Goal: Task Accomplishment & Management: Manage account settings

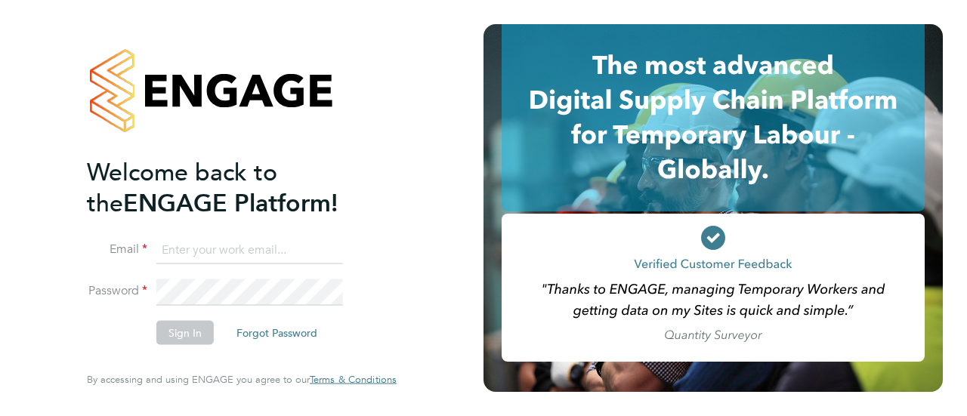
type input "[PERSON_NAME][EMAIL_ADDRESS][DOMAIN_NAME]"
click at [181, 335] on button "Sign In" at bounding box center [184, 333] width 57 height 24
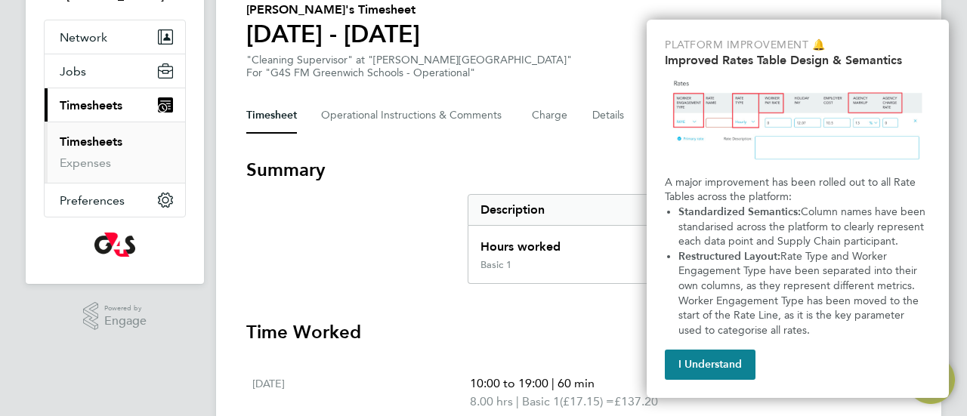
scroll to position [129, 0]
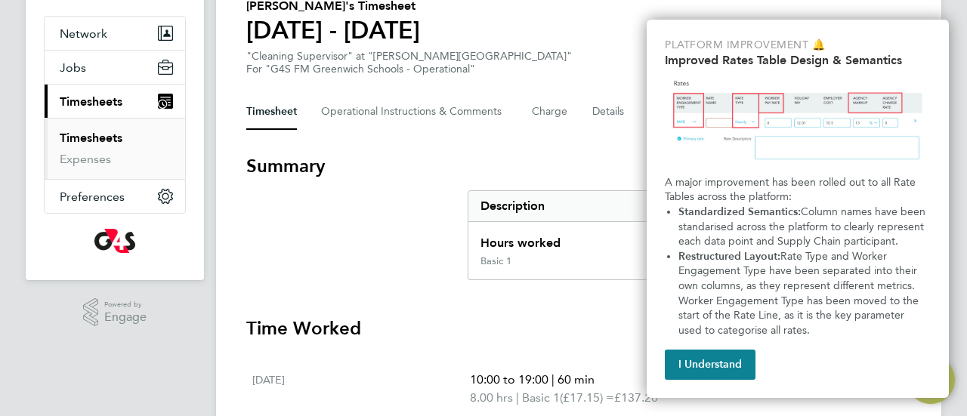
click at [714, 363] on button "I Understand" at bounding box center [710, 365] width 91 height 30
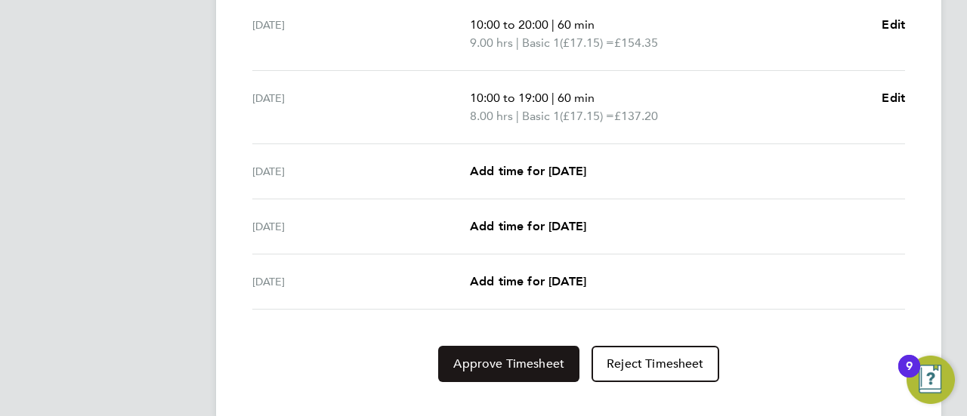
scroll to position [653, 0]
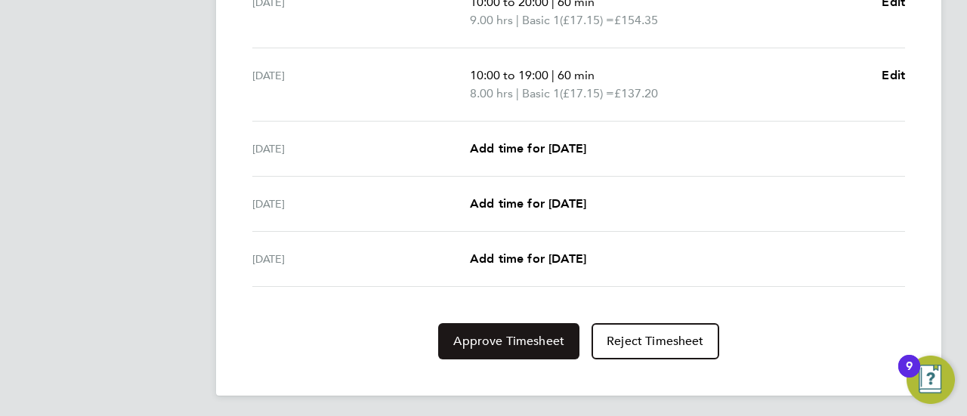
click at [472, 353] on button "Approve Timesheet" at bounding box center [508, 341] width 141 height 36
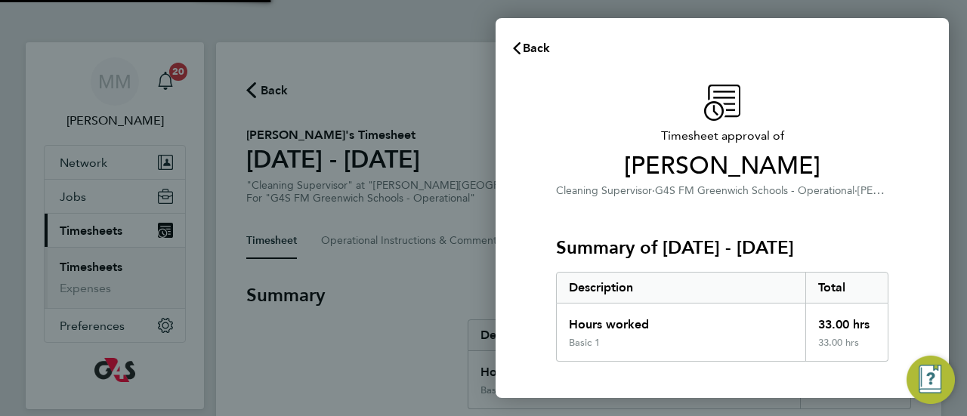
click at [476, 345] on div "Back Timesheet approval of [PERSON_NAME] Cleaning Supervisor · G4S FM Greenwich…" at bounding box center [483, 208] width 967 height 416
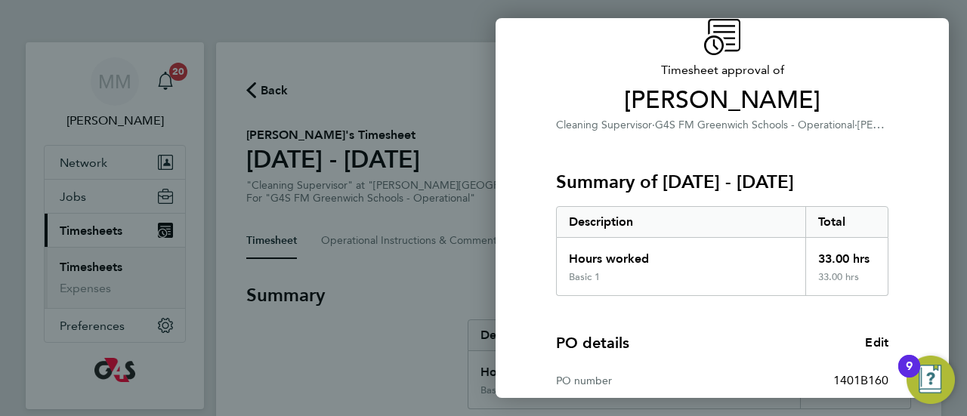
scroll to position [263, 0]
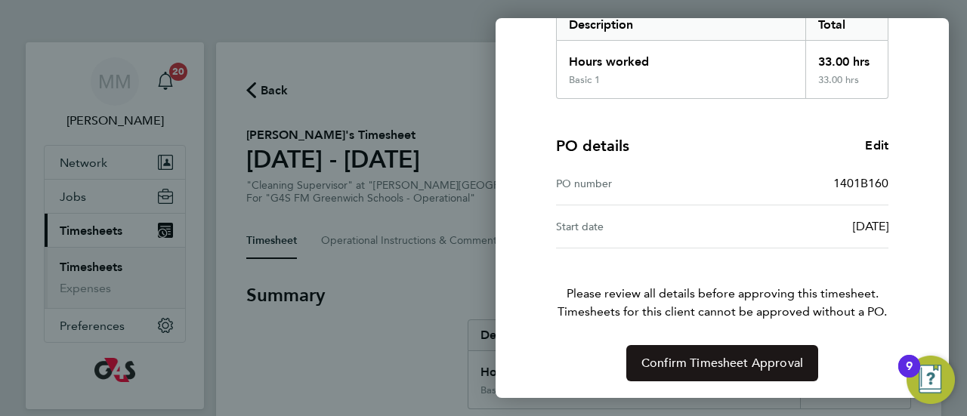
click at [708, 351] on button "Confirm Timesheet Approval" at bounding box center [722, 363] width 192 height 36
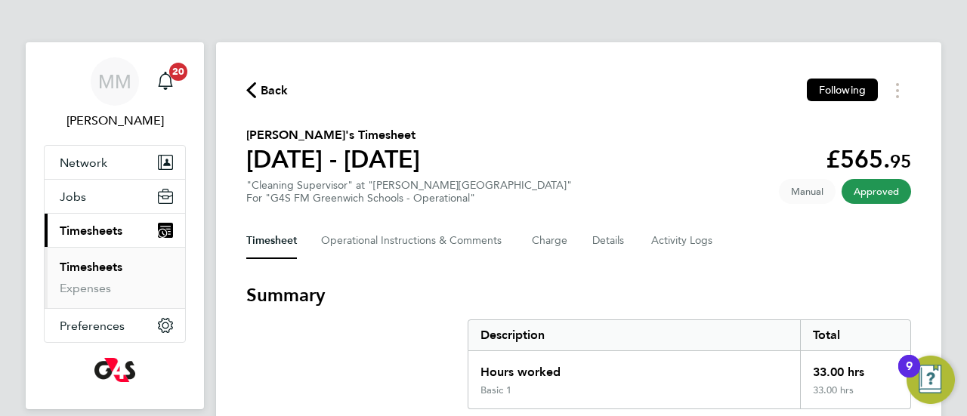
click at [263, 86] on span "Back" at bounding box center [275, 91] width 28 height 18
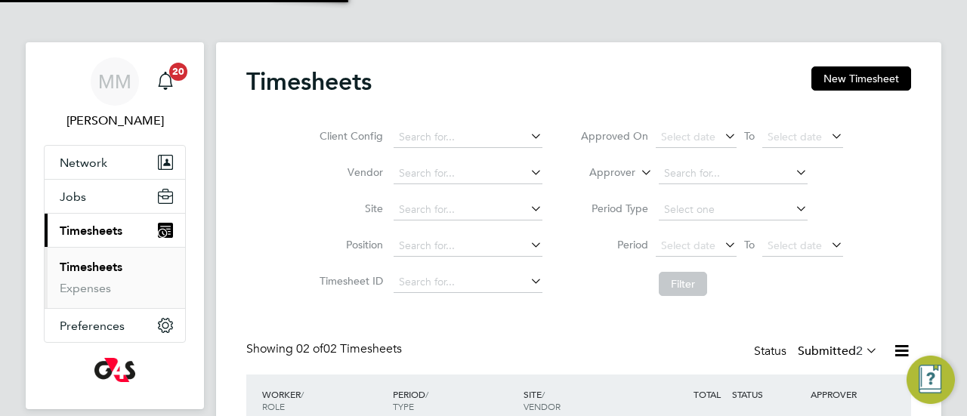
scroll to position [38, 131]
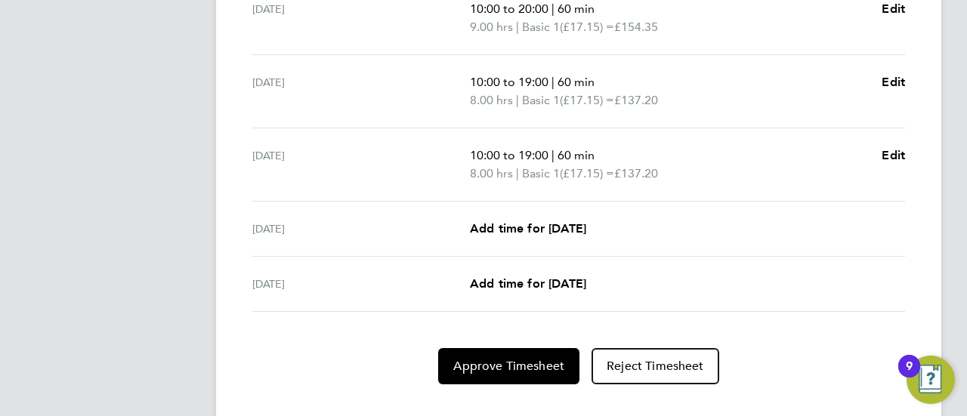
scroll to position [671, 0]
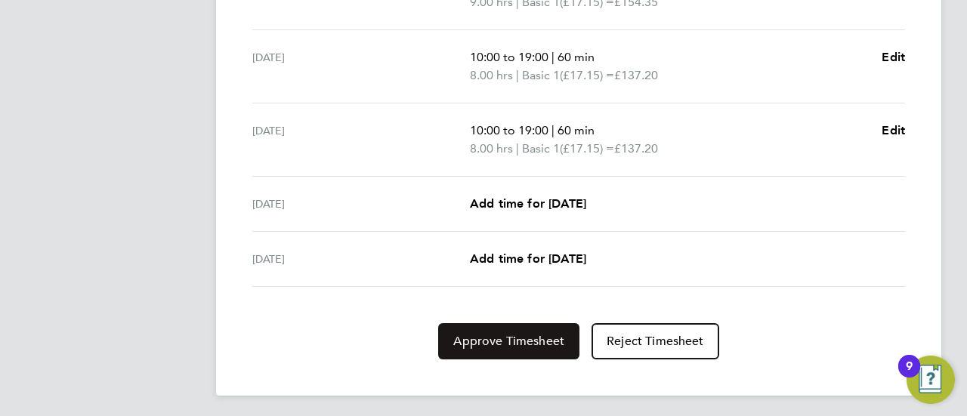
click at [505, 344] on button "Approve Timesheet" at bounding box center [508, 341] width 141 height 36
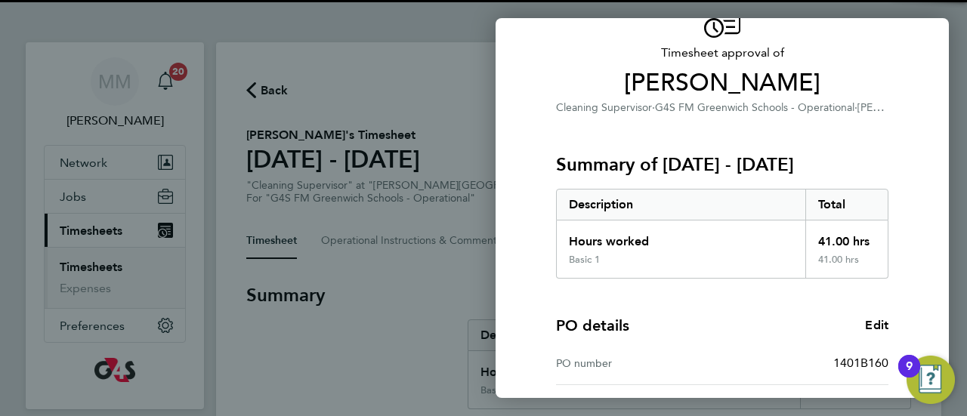
scroll to position [263, 0]
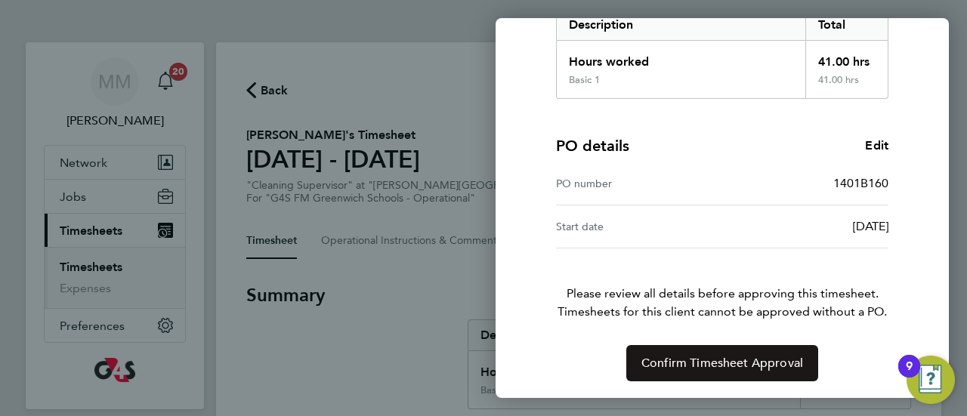
click at [715, 363] on span "Confirm Timesheet Approval" at bounding box center [722, 363] width 162 height 15
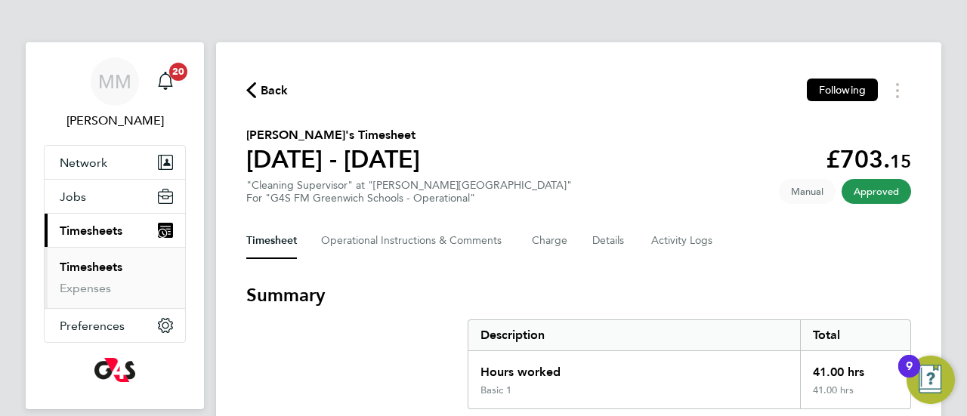
click at [263, 91] on span "Back" at bounding box center [275, 91] width 28 height 18
click at [271, 86] on span "Back" at bounding box center [275, 91] width 28 height 18
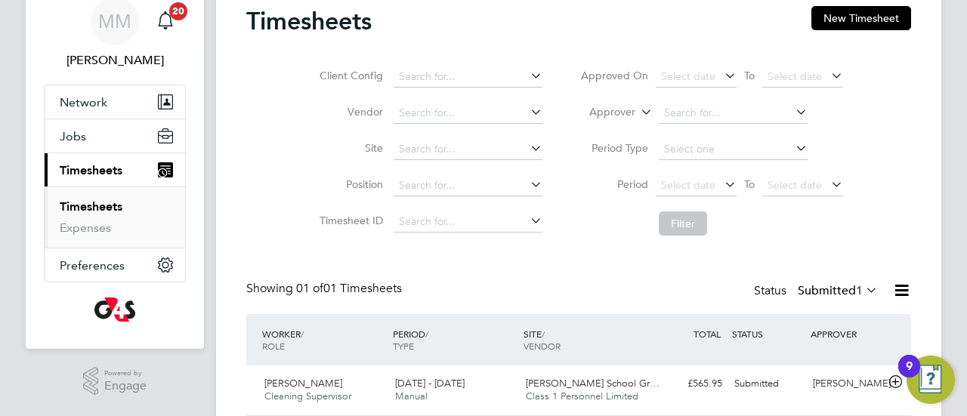
scroll to position [113, 0]
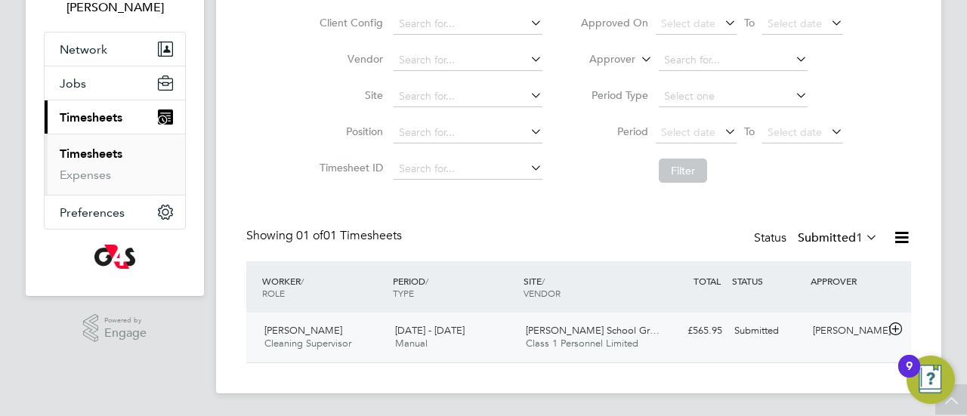
click at [507, 319] on div "4 - 10 Aug 2025 Manual" at bounding box center [454, 338] width 131 height 38
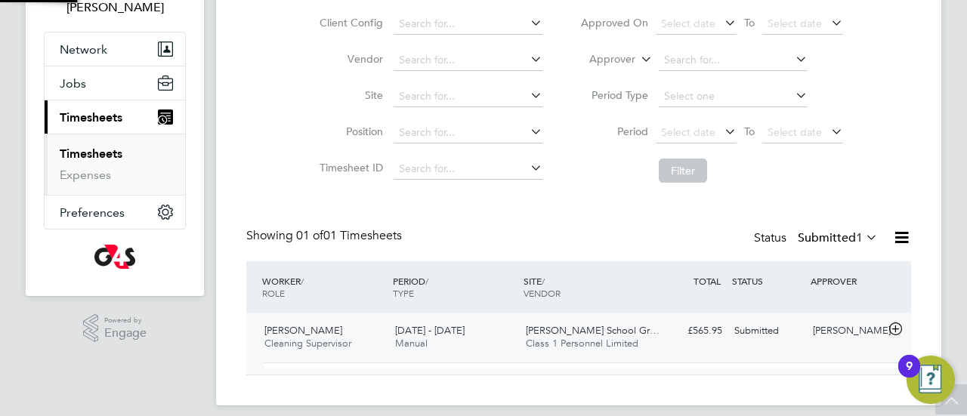
scroll to position [26, 147]
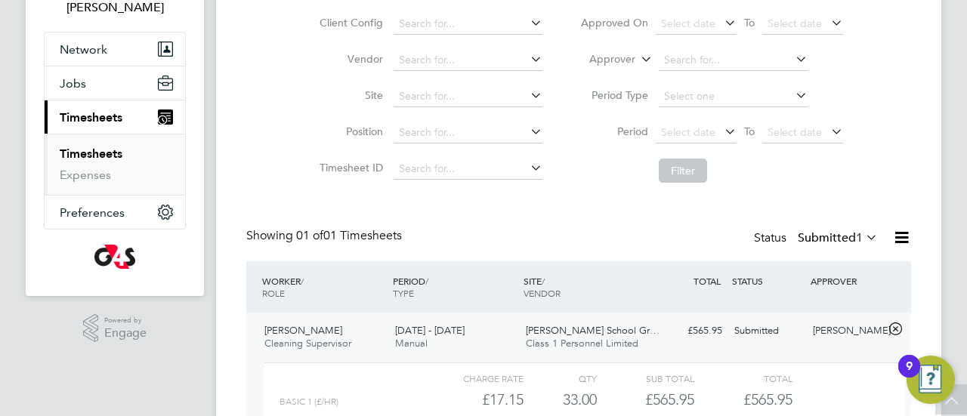
click at [670, 346] on div "Erick Pilaquinga Cleaning Supervisor 4 - 10 Aug 2025 4 - 10 Aug 2025 Manual Tho…" at bounding box center [578, 407] width 665 height 189
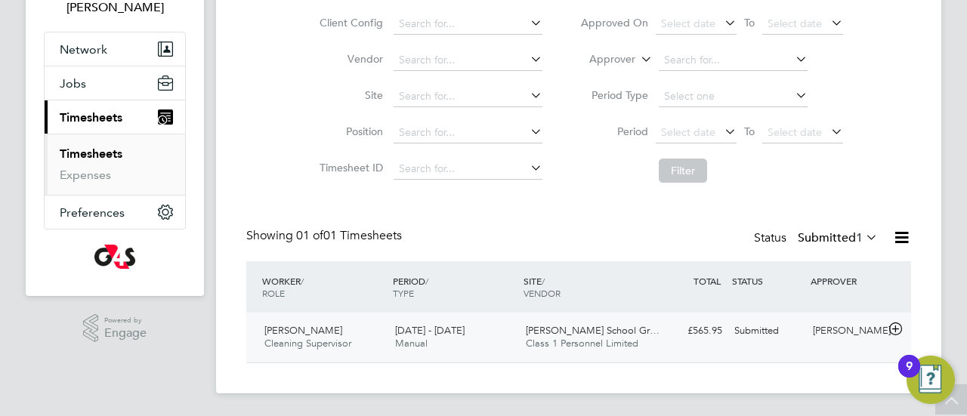
click at [670, 346] on div "Erick Pilaquinga Cleaning Supervisor 4 - 10 Aug 2025 4 - 10 Aug 2025 Manual Tho…" at bounding box center [578, 338] width 665 height 50
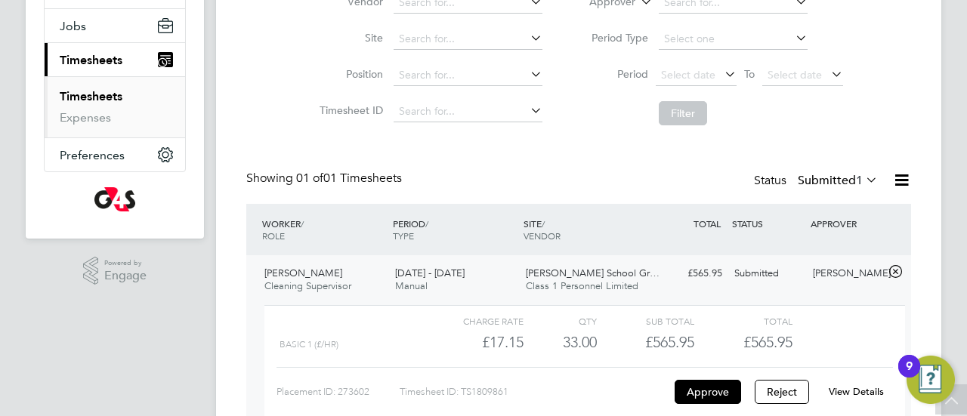
scroll to position [174, 0]
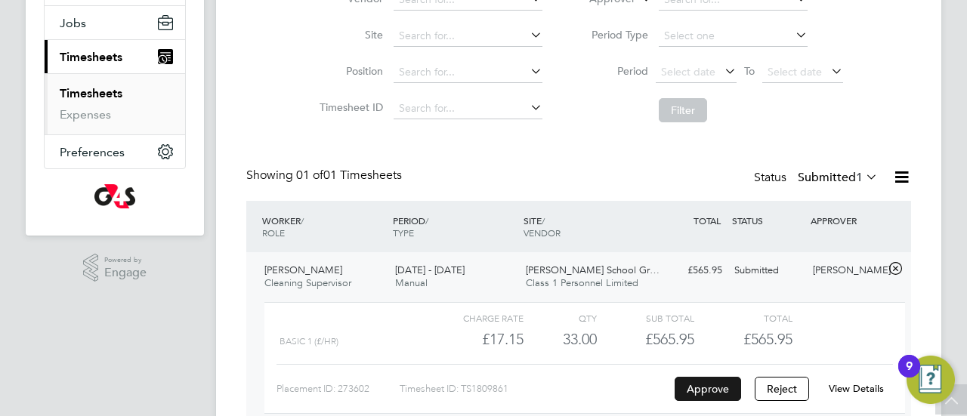
click at [697, 388] on button "Approve" at bounding box center [707, 389] width 66 height 24
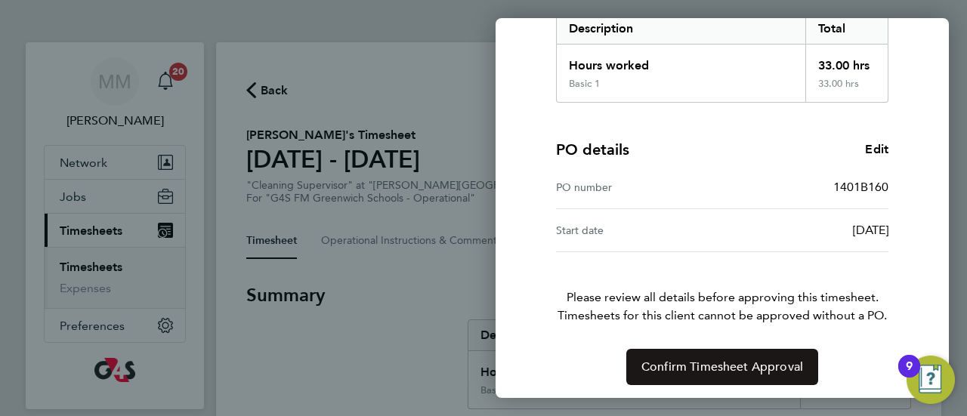
scroll to position [263, 0]
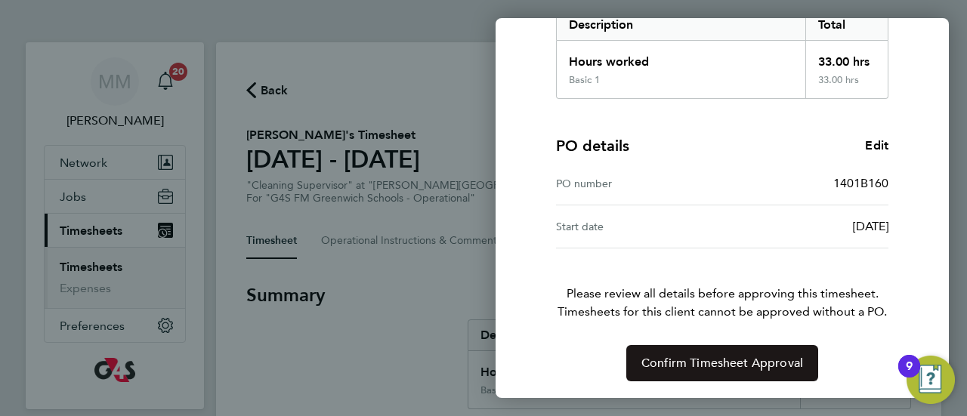
click at [731, 360] on span "Confirm Timesheet Approval" at bounding box center [722, 363] width 162 height 15
